Goal: Task Accomplishment & Management: Complete application form

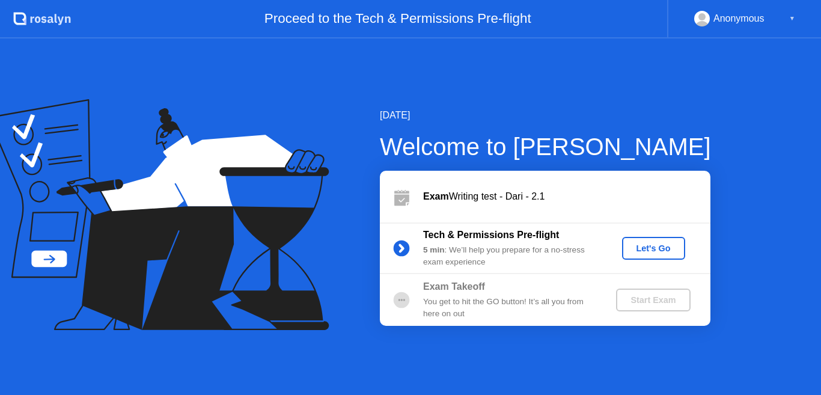
click at [654, 248] on div "Let's Go" at bounding box center [653, 248] width 53 height 10
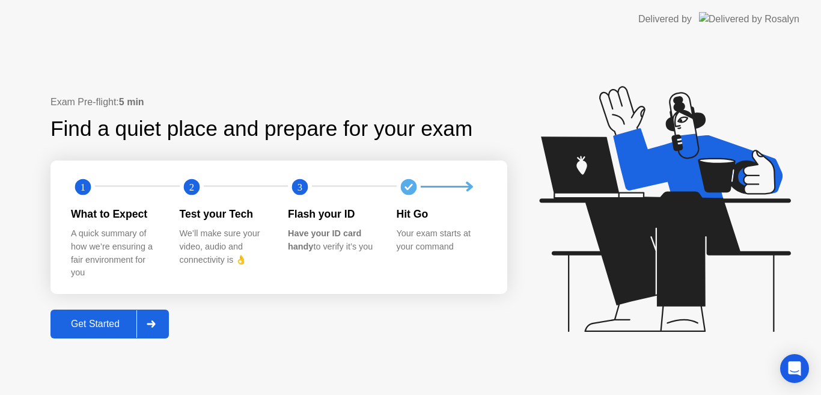
click at [94, 326] on div "Get Started" at bounding box center [95, 323] width 82 height 11
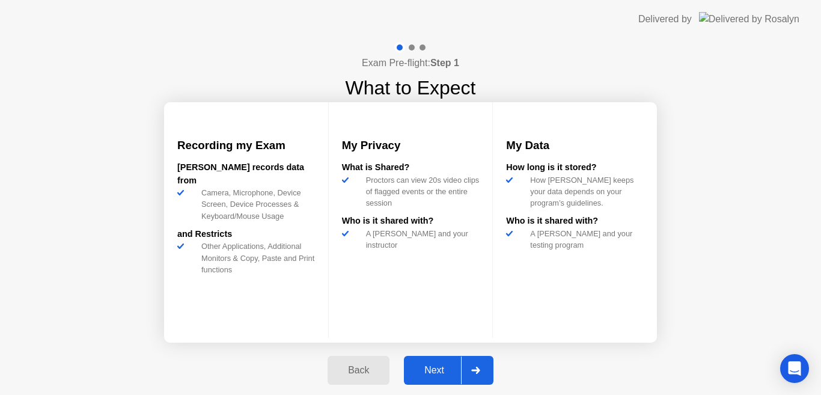
click at [434, 370] on div "Next" at bounding box center [433, 370] width 53 height 11
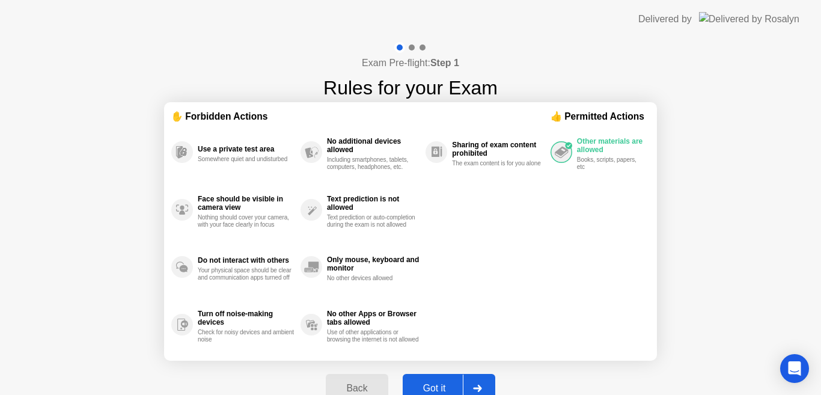
click at [434, 388] on div "Got it" at bounding box center [434, 388] width 56 height 11
select select "Available cameras"
select select "Available speakers"
select select "Available microphones"
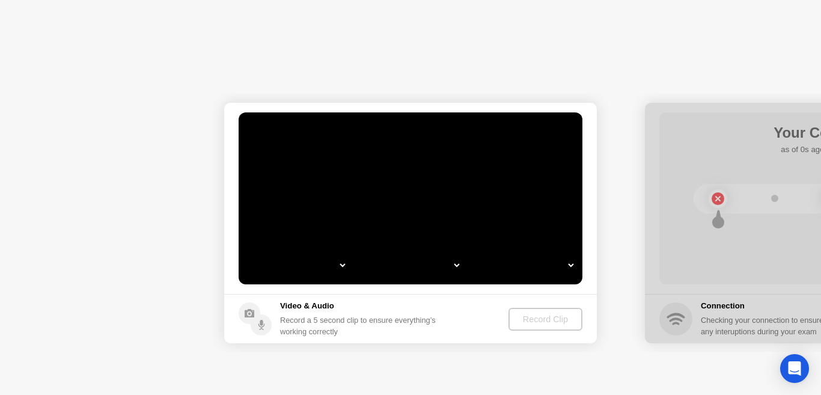
select select "*"
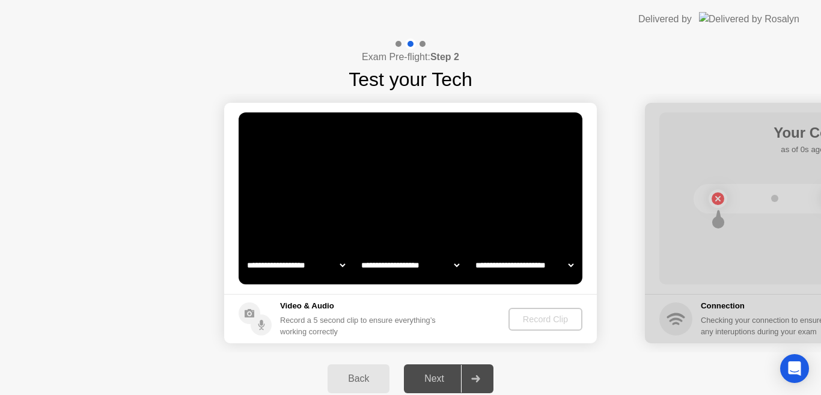
select select "*******"
select select "**********"
select select "*******"
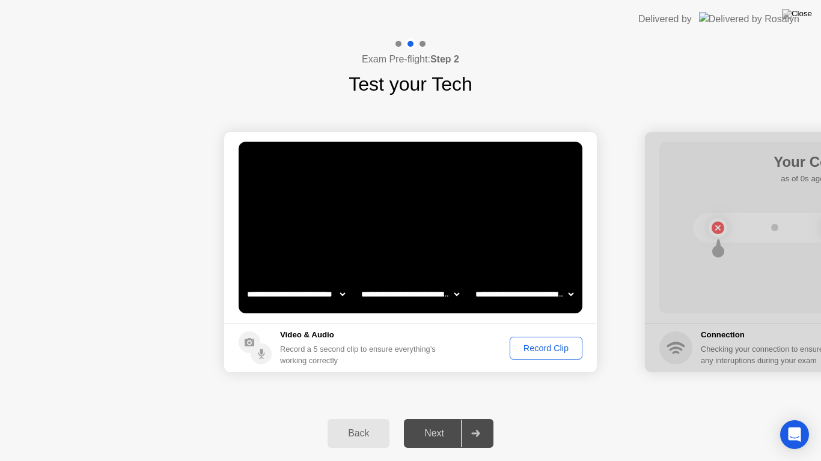
click at [534, 349] on div "Record Clip" at bounding box center [546, 349] width 64 height 10
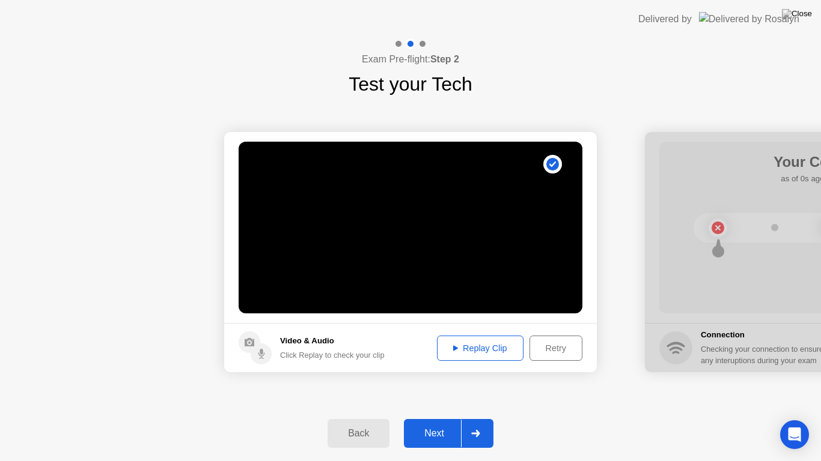
click at [432, 394] on div "Next" at bounding box center [433, 433] width 53 height 11
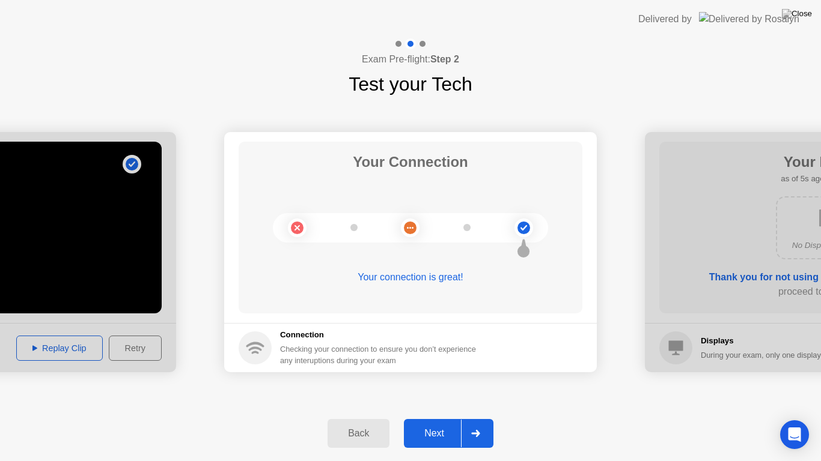
click at [432, 394] on div "Next" at bounding box center [433, 433] width 53 height 11
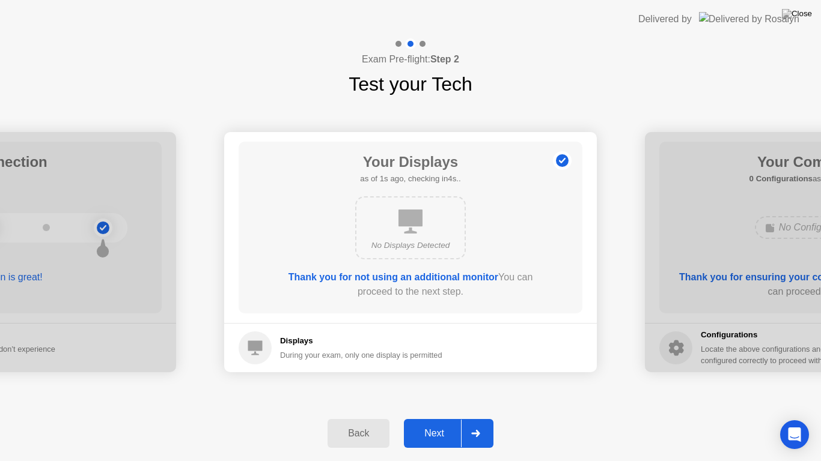
click at [432, 394] on div "Next" at bounding box center [433, 433] width 53 height 11
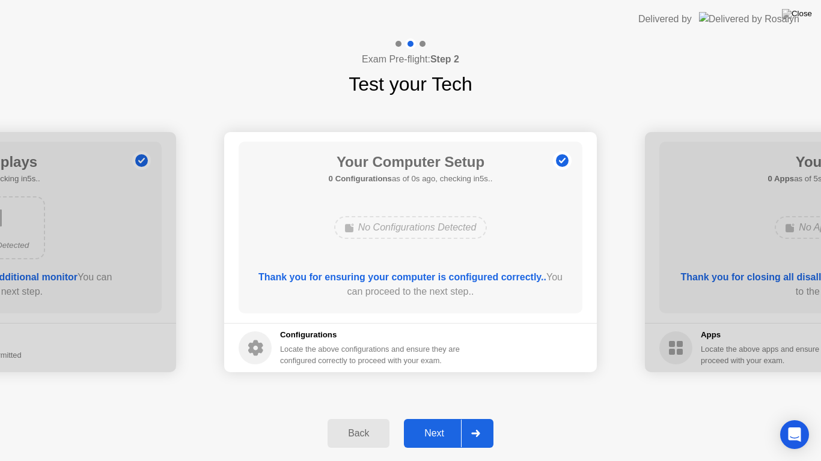
click at [432, 394] on div "Next" at bounding box center [433, 433] width 53 height 11
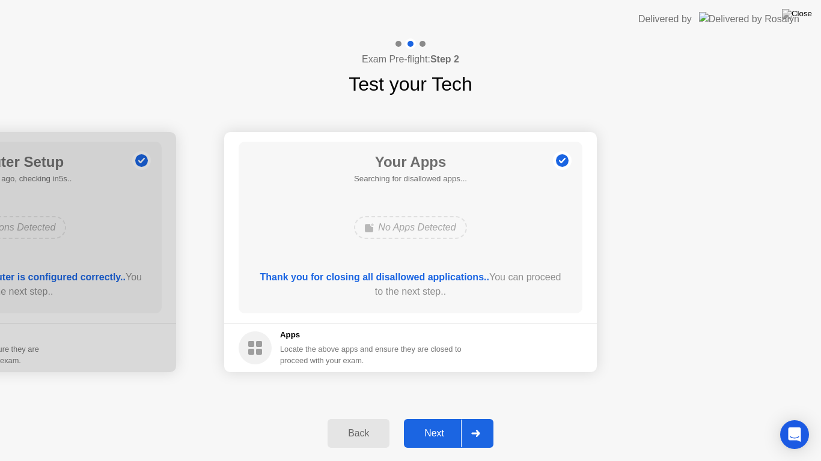
click at [432, 394] on div "Next" at bounding box center [433, 433] width 53 height 11
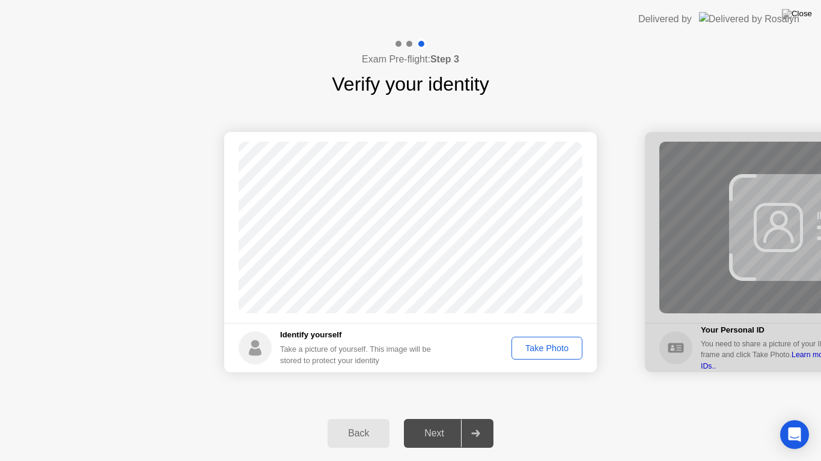
click at [549, 352] on div "Take Photo" at bounding box center [547, 349] width 62 height 10
click at [439, 394] on div "Next" at bounding box center [433, 433] width 53 height 11
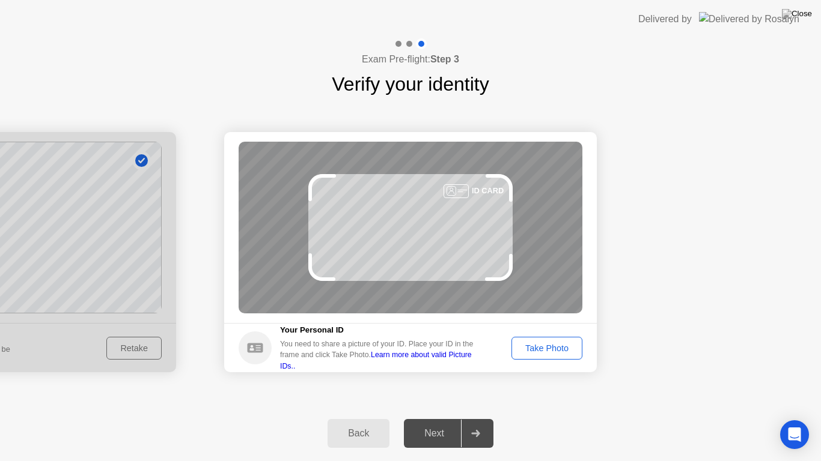
click at [548, 348] on div "Take Photo" at bounding box center [547, 349] width 62 height 10
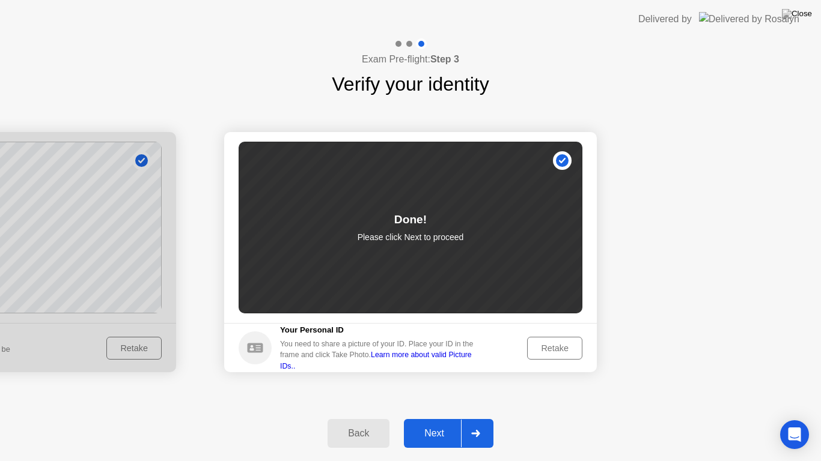
click at [440, 394] on div "Next" at bounding box center [433, 433] width 53 height 11
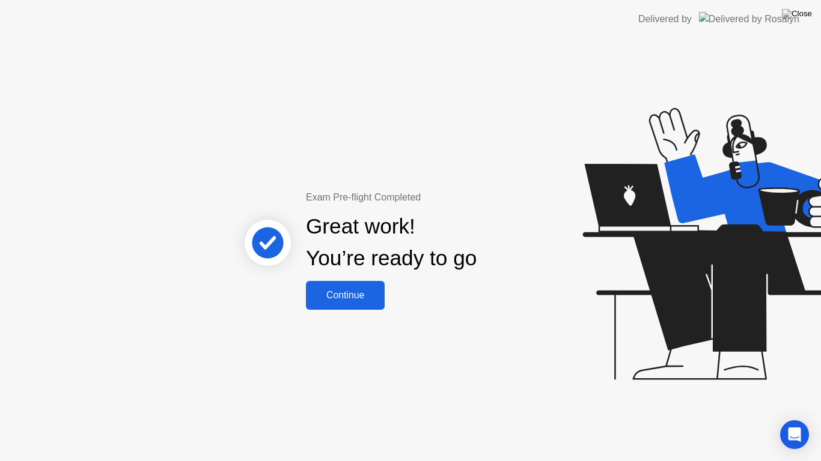
click at [357, 295] on div "Continue" at bounding box center [345, 295] width 72 height 11
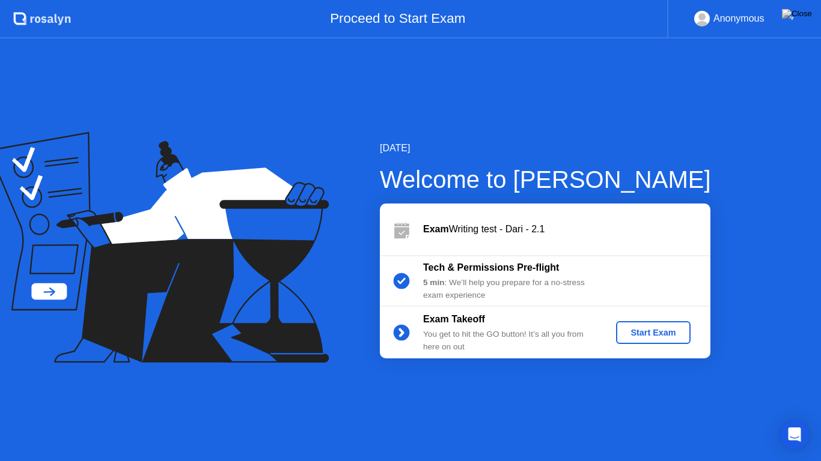
click at [646, 333] on div "Start Exam" at bounding box center [653, 333] width 64 height 10
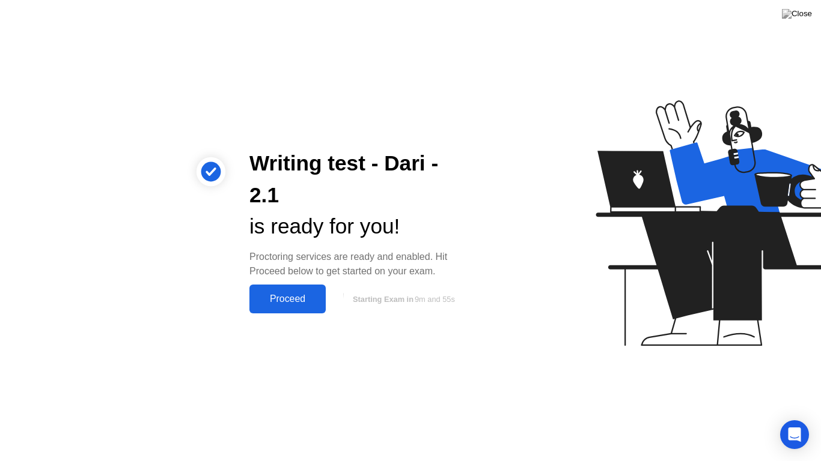
click at [302, 297] on div "Proceed" at bounding box center [287, 299] width 69 height 11
